Goal: Task Accomplishment & Management: Complete application form

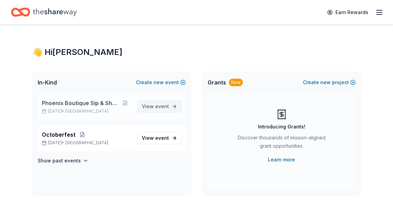
click at [161, 106] on span "event" at bounding box center [162, 106] width 14 height 6
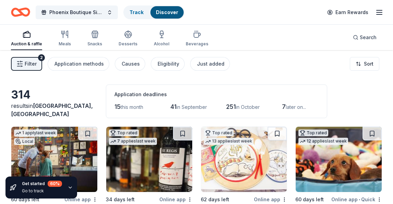
click at [36, 66] on button "Filter 2" at bounding box center [26, 64] width 31 height 14
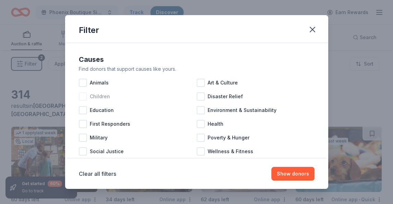
click at [83, 97] on div at bounding box center [83, 96] width 8 height 8
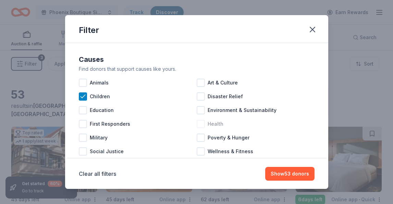
click at [201, 123] on div at bounding box center [201, 124] width 8 height 8
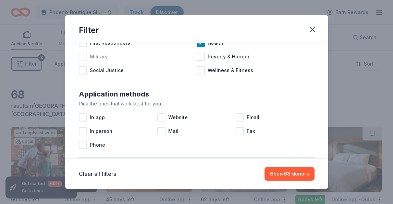
scroll to position [82, 0]
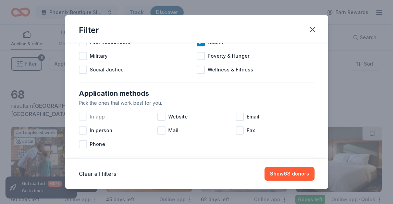
click at [83, 118] on div at bounding box center [83, 116] width 8 height 8
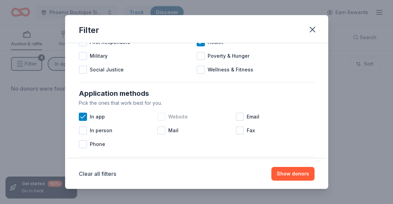
click at [162, 116] on div at bounding box center [161, 116] width 8 height 8
click at [242, 117] on div at bounding box center [240, 116] width 8 height 8
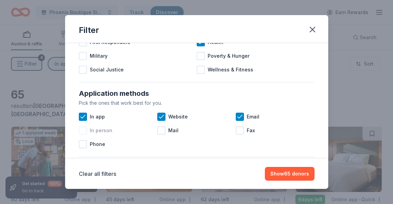
click at [82, 131] on div at bounding box center [83, 130] width 8 height 8
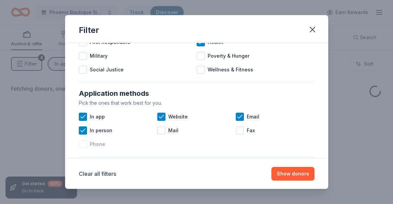
click at [83, 144] on div at bounding box center [83, 144] width 8 height 8
click at [163, 129] on div at bounding box center [161, 130] width 8 height 8
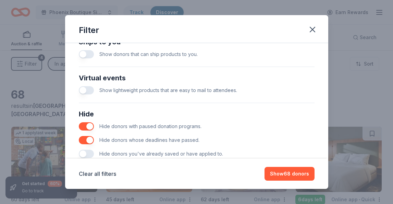
scroll to position [336, 0]
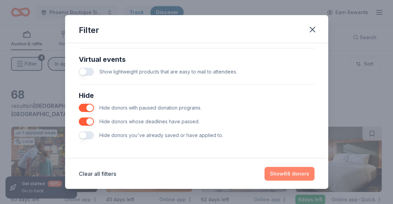
click at [278, 172] on button "Show 68 donors" at bounding box center [290, 174] width 50 height 14
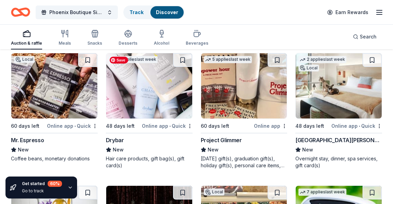
scroll to position [590, 0]
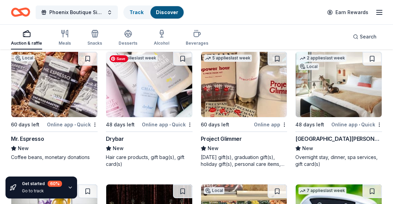
click at [152, 101] on img at bounding box center [149, 84] width 86 height 65
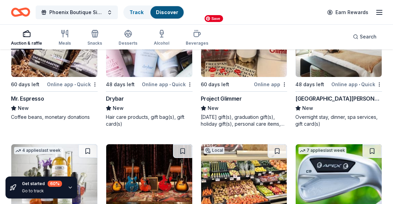
scroll to position [631, 0]
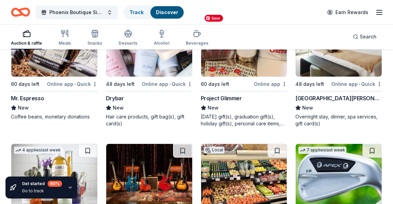
click at [249, 73] on img at bounding box center [244, 43] width 86 height 65
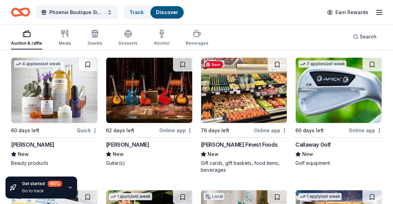
scroll to position [733, 0]
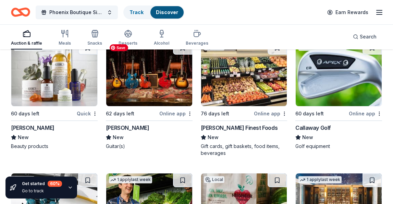
click at [154, 84] on img at bounding box center [149, 73] width 86 height 65
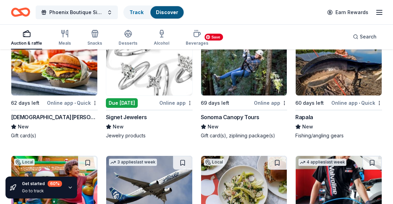
scroll to position [1010, 0]
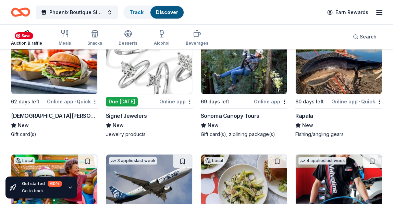
click at [72, 76] on img at bounding box center [54, 61] width 86 height 65
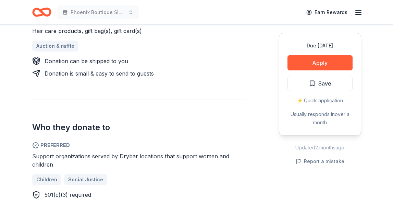
scroll to position [345, 0]
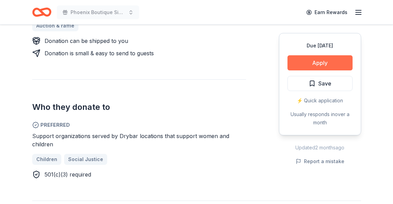
click at [324, 62] on button "Apply" at bounding box center [320, 62] width 65 height 15
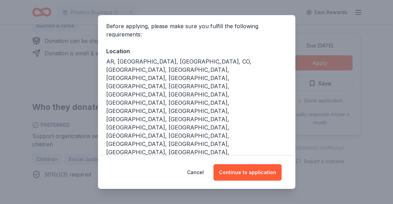
scroll to position [68, 0]
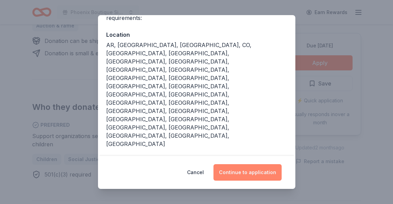
click at [245, 172] on button "Continue to application" at bounding box center [248, 172] width 68 height 16
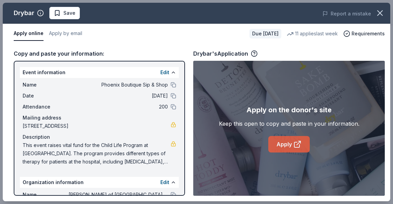
click at [286, 145] on link "Apply" at bounding box center [288, 144] width 41 height 16
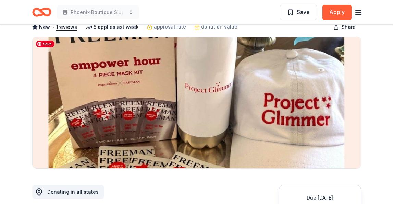
scroll to position [34, 0]
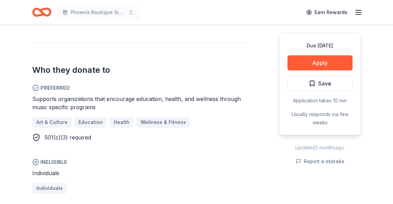
scroll to position [351, 0]
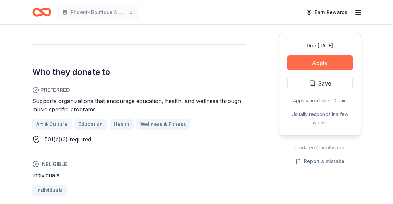
click at [324, 63] on button "Apply" at bounding box center [320, 62] width 65 height 15
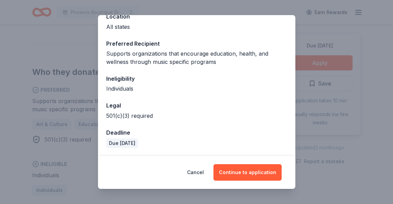
scroll to position [86, 0]
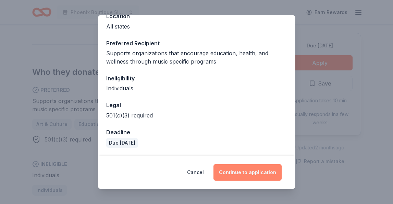
click at [254, 170] on button "Continue to application" at bounding box center [248, 172] width 68 height 16
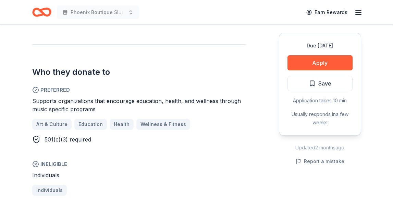
scroll to position [351, 0]
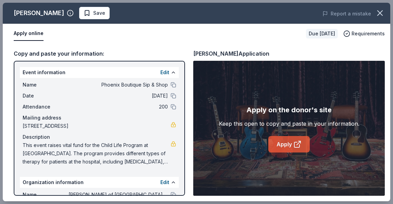
click at [287, 143] on link "Apply" at bounding box center [288, 144] width 41 height 16
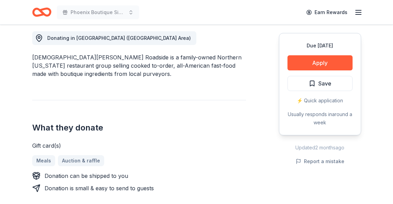
scroll to position [217, 0]
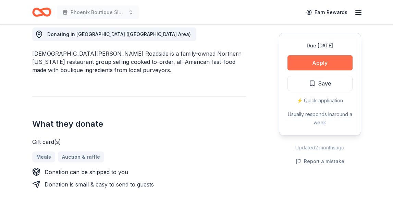
click at [324, 65] on button "Apply" at bounding box center [320, 62] width 65 height 15
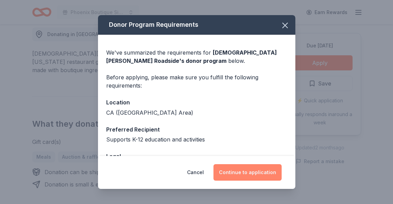
click at [257, 174] on button "Continue to application" at bounding box center [248, 172] width 68 height 16
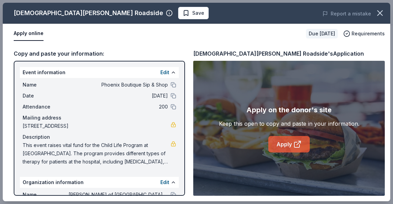
click at [282, 146] on link "Apply" at bounding box center [288, 144] width 41 height 16
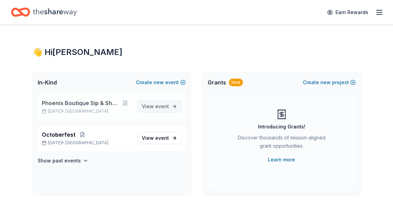
click at [159, 108] on span "event" at bounding box center [162, 106] width 14 height 6
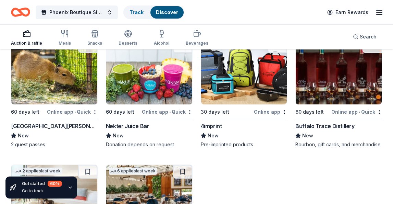
scroll to position [2171, 0]
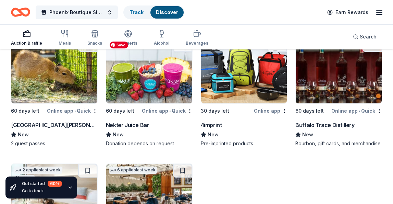
click at [145, 98] on img at bounding box center [149, 70] width 86 height 65
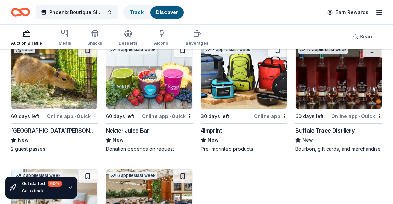
scroll to position [2164, 0]
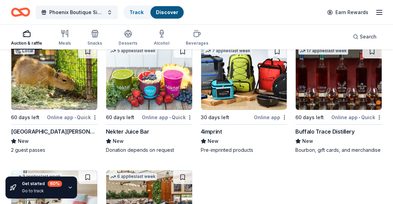
click at [247, 114] on div "30 days left" at bounding box center [227, 117] width 52 height 9
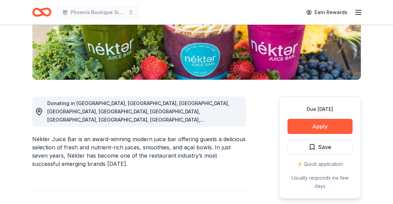
scroll to position [130, 0]
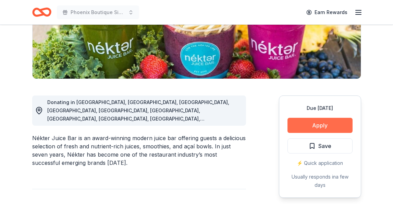
click at [321, 123] on button "Apply" at bounding box center [320, 125] width 65 height 15
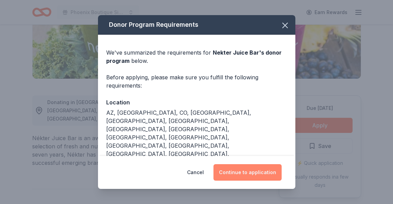
click at [249, 172] on button "Continue to application" at bounding box center [248, 172] width 68 height 16
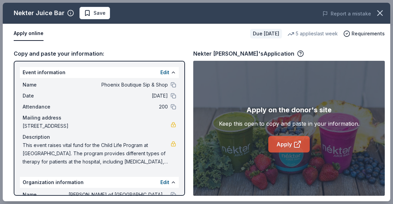
click at [282, 149] on link "Apply" at bounding box center [288, 144] width 41 height 16
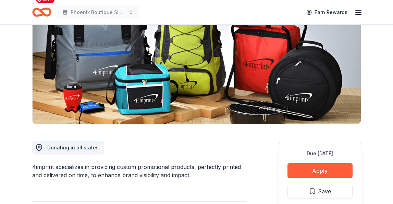
scroll to position [98, 0]
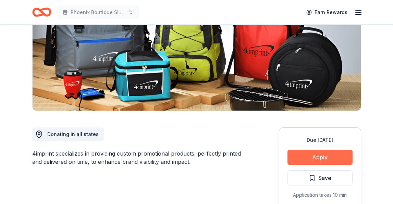
click at [317, 154] on button "Apply" at bounding box center [320, 156] width 65 height 15
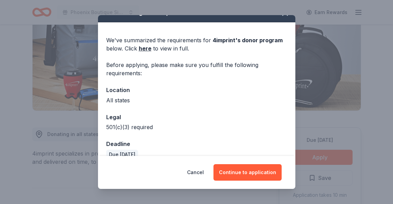
scroll to position [24, 0]
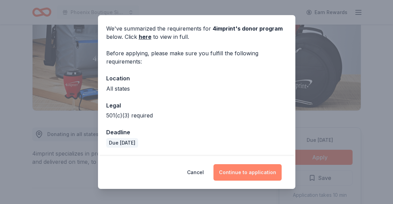
click at [246, 171] on button "Continue to application" at bounding box center [248, 172] width 68 height 16
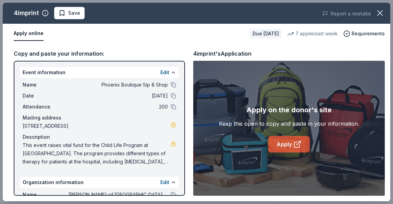
click at [286, 145] on link "Apply" at bounding box center [288, 144] width 41 height 16
